Goal: Check status: Check status

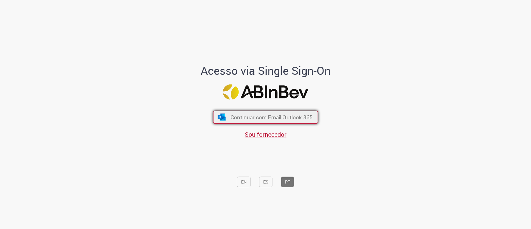
click at [276, 112] on button "Continuar com Email Outlook 365" at bounding box center [265, 116] width 105 height 13
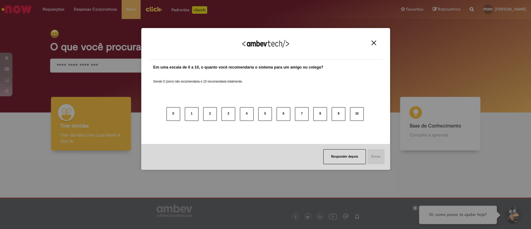
click at [374, 43] on img "Close" at bounding box center [373, 42] width 5 height 5
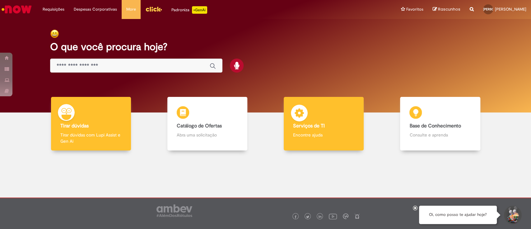
click at [314, 114] on div "Serviços de TI Serviços de TI Encontre ajuda" at bounding box center [324, 124] width 80 height 54
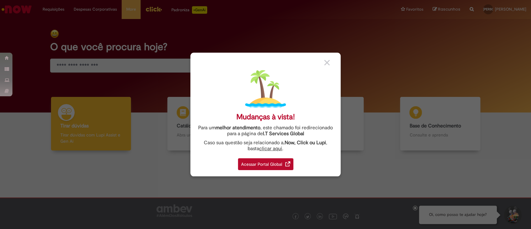
click at [269, 165] on div "Acessar Portal Global" at bounding box center [265, 164] width 55 height 12
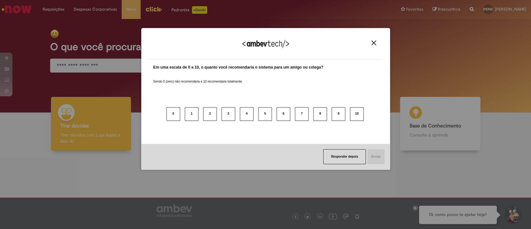
click at [372, 42] on img "Close" at bounding box center [373, 42] width 5 height 5
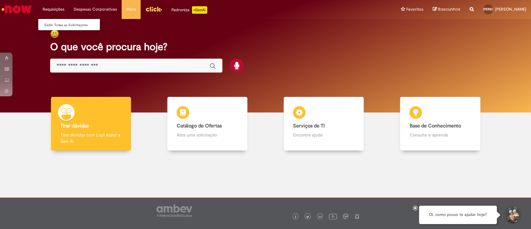
click at [53, 8] on li "Requisições Exibir Todas as Solicitações" at bounding box center [53, 9] width 31 height 19
click at [61, 24] on link "Exibir Todas as Solicitações" at bounding box center [72, 25] width 68 height 7
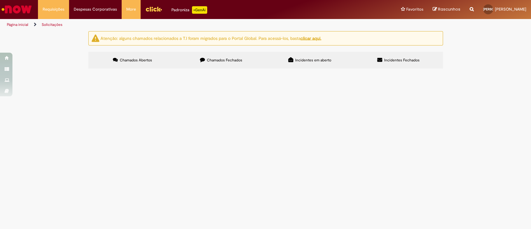
click at [224, 64] on label "Chamados Fechados" at bounding box center [221, 60] width 89 height 17
click at [132, 58] on span "Chamados Abertos" at bounding box center [136, 60] width 32 height 5
click at [222, 58] on span "Chamados Fechados" at bounding box center [224, 60] width 35 height 5
click at [0, 0] on div "Encerrado" at bounding box center [0, 0] width 0 height 0
click at [0, 0] on span "COBRANÇA QUEBRA EM ROTA: 01/08 - 31/08" at bounding box center [0, 0] width 0 height 0
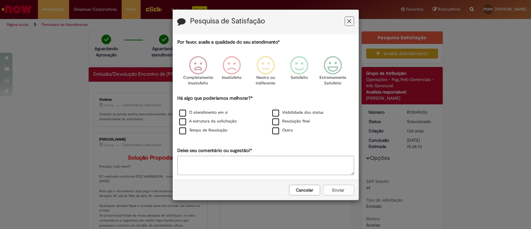
click at [347, 24] on icon "Feedback" at bounding box center [349, 21] width 4 height 7
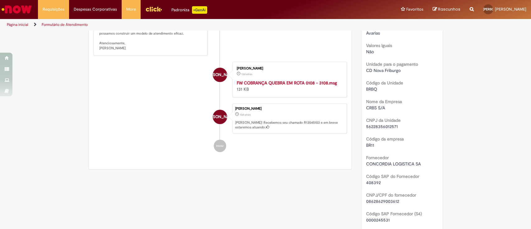
scroll to position [249, 0]
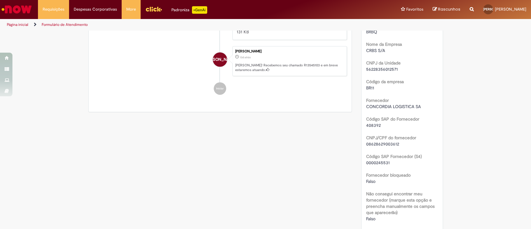
click at [378, 144] on span "08628629003612" at bounding box center [382, 144] width 33 height 6
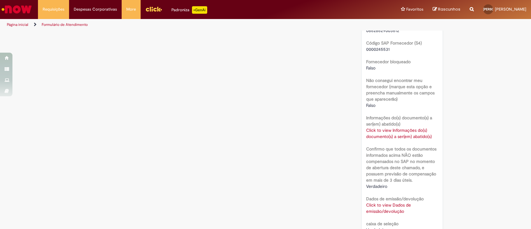
scroll to position [373, 0]
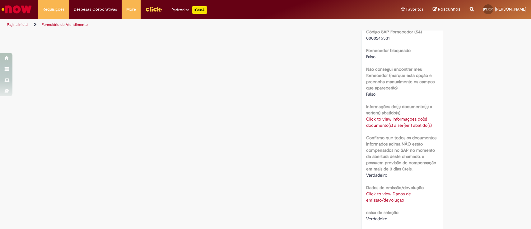
click at [383, 120] on link "Click to view Informações do(s) documento(s) a ser(em) abatido(s)" at bounding box center [399, 122] width 66 height 12
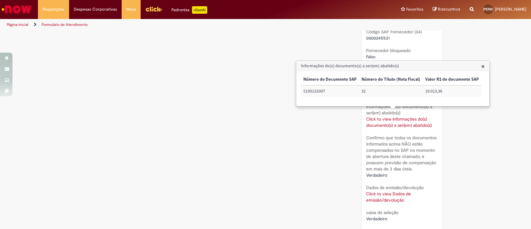
click at [481, 64] on span "×" at bounding box center [482, 66] width 3 height 8
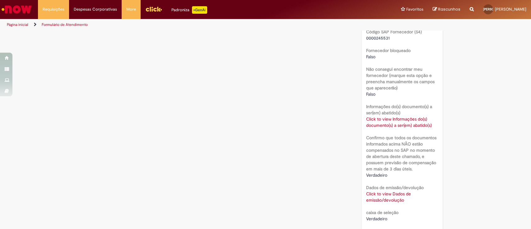
click at [383, 197] on link "Click to view Dados de emissão/devolução" at bounding box center [388, 197] width 45 height 12
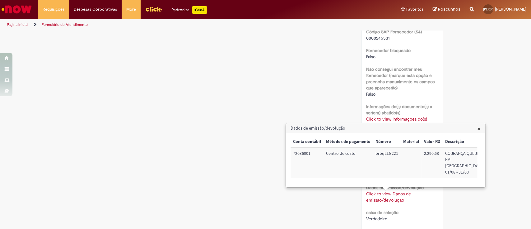
click at [263, 135] on div "Verificar Código de Barras Aguardando Aprovação Aguardando atendimento Em andam…" at bounding box center [266, 17] width 364 height 718
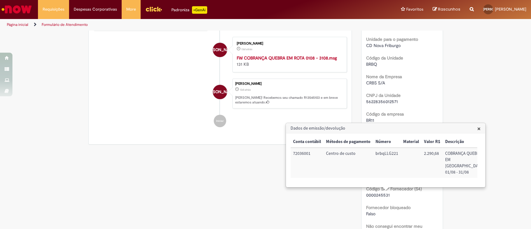
scroll to position [124, 0]
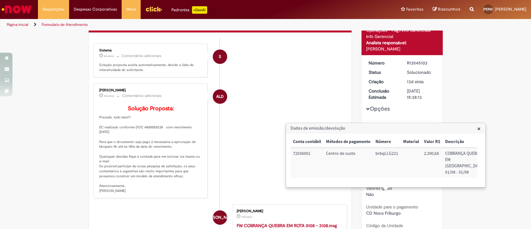
scroll to position [41, 0]
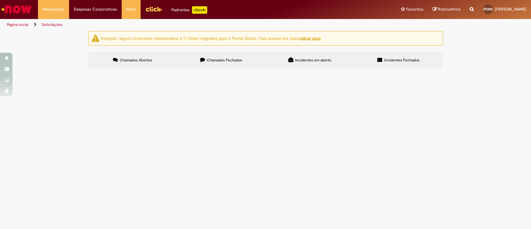
click at [226, 60] on span "Chamados Fechados" at bounding box center [224, 60] width 35 height 5
click at [0, 0] on span "REFUGO - Cobrança Ago/2025" at bounding box center [0, 0] width 0 height 0
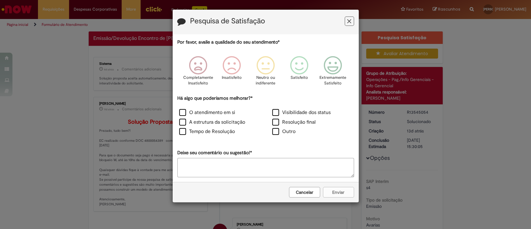
click at [350, 23] on icon "Feedback" at bounding box center [349, 21] width 4 height 7
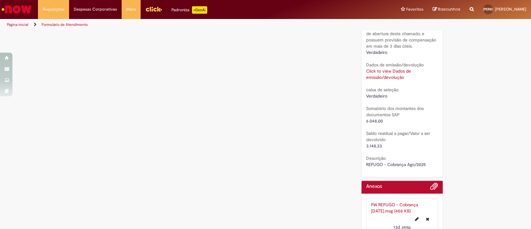
scroll to position [508, 0]
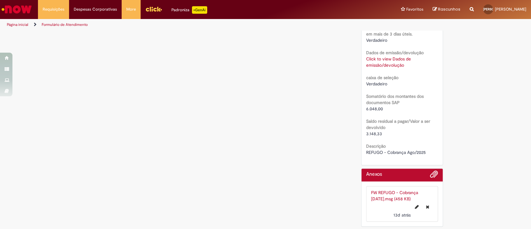
click at [378, 62] on link "Click to view Dados de emissão/devolução" at bounding box center [388, 62] width 45 height 12
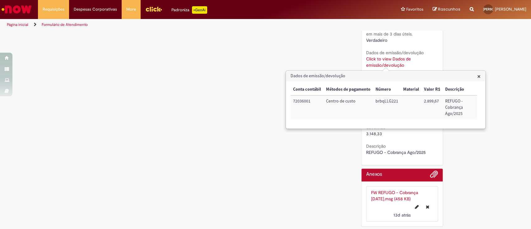
click at [480, 77] on span "×" at bounding box center [478, 76] width 3 height 8
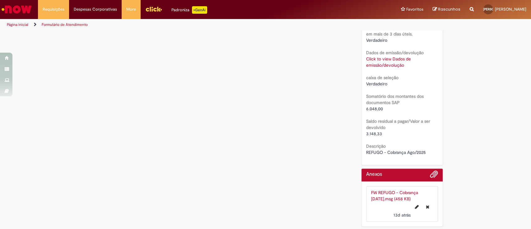
click at [385, 65] on link "Click to view Dados de emissão/devolução" at bounding box center [388, 62] width 45 height 12
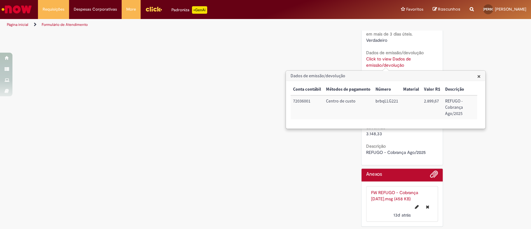
click at [385, 65] on link "Click to view Dados de emissão/devolução" at bounding box center [388, 62] width 45 height 12
